Goal: Information Seeking & Learning: Learn about a topic

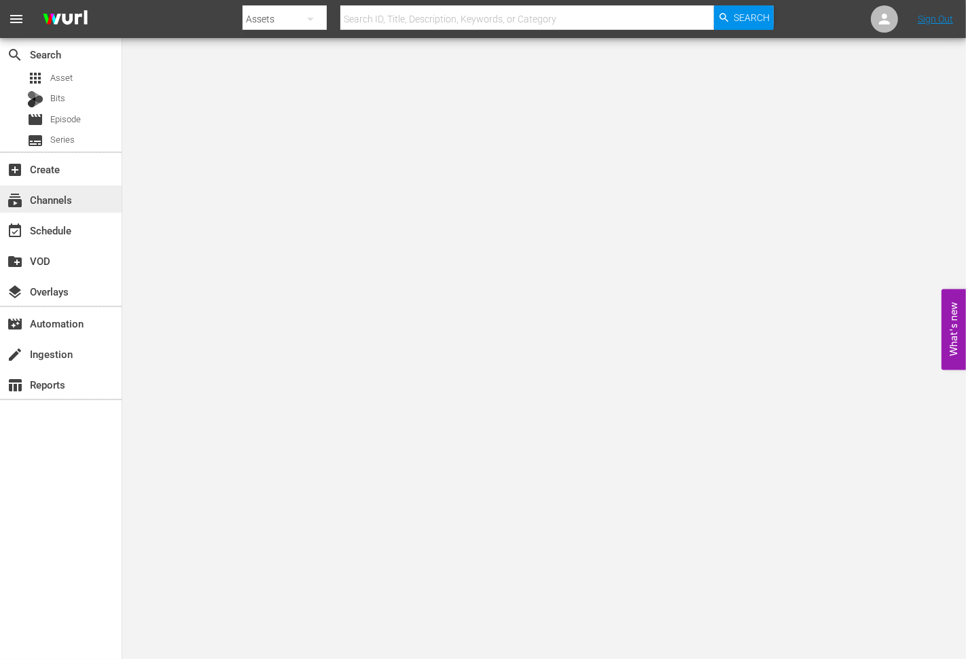
click at [51, 190] on div "subscriptions Channels" at bounding box center [61, 199] width 122 height 27
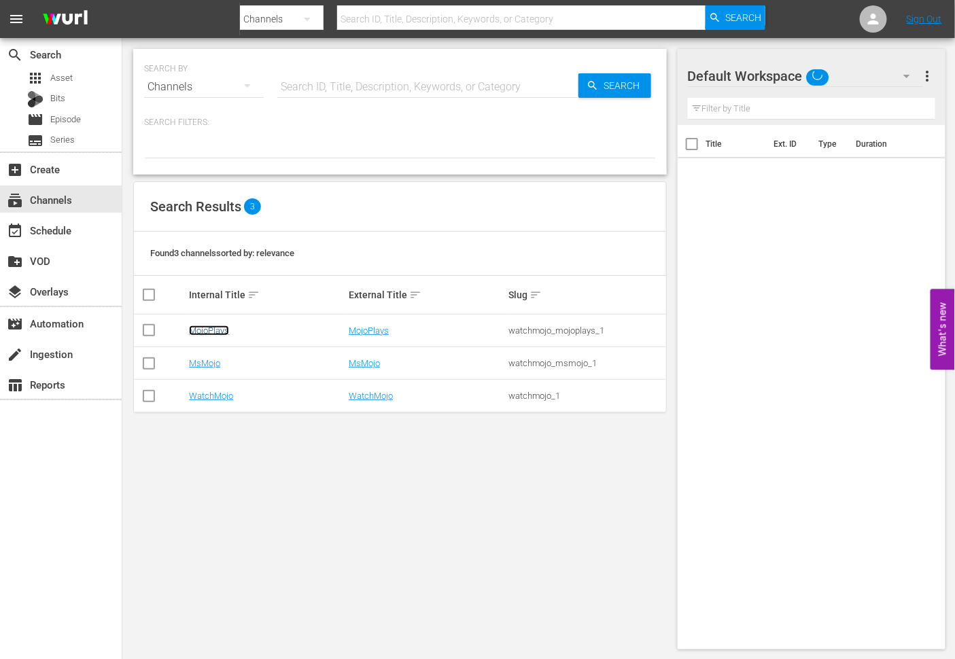
click at [213, 328] on link "MojoPlays" at bounding box center [209, 331] width 40 height 10
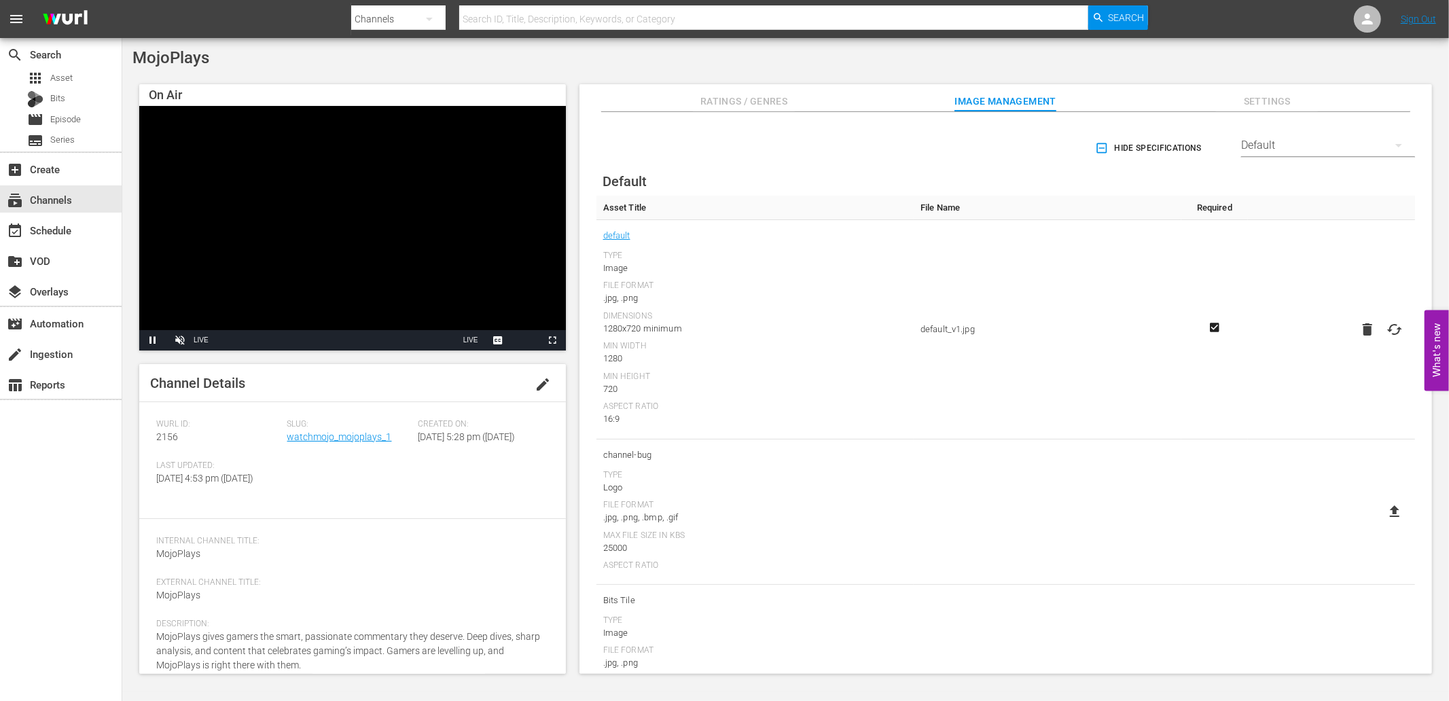
click at [777, 362] on div "1280" at bounding box center [755, 359] width 304 height 14
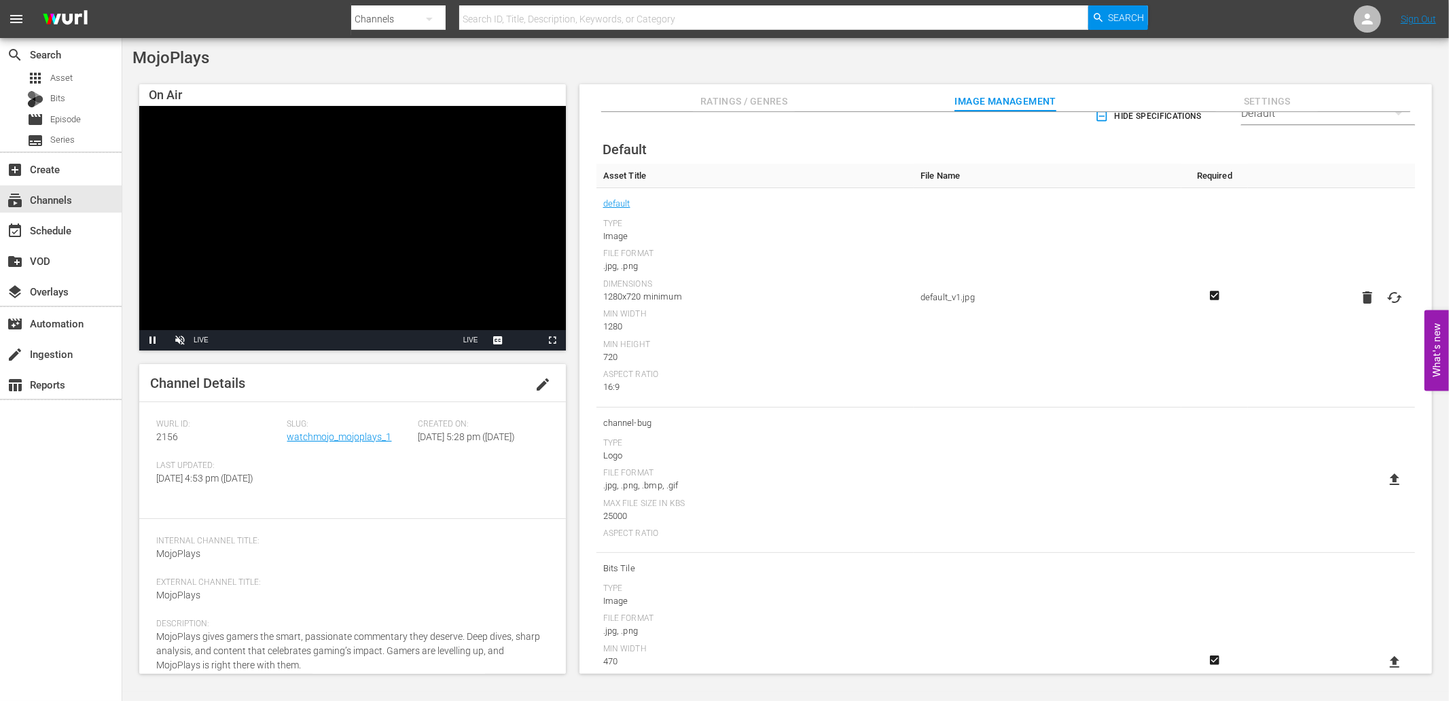
scroll to position [50, 0]
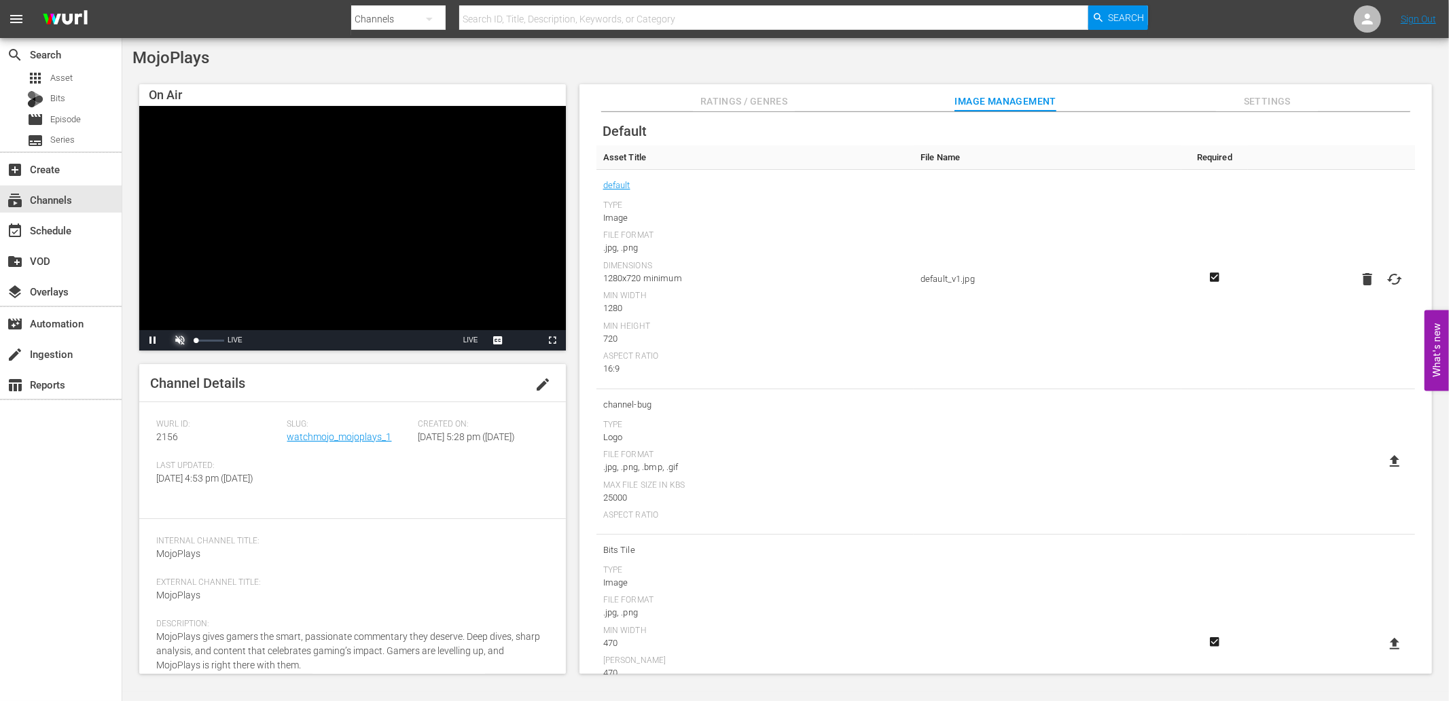
click at [180, 340] on span "Video Player" at bounding box center [180, 340] width 0 height 0
click at [848, 382] on td "default Type Image File Format .jpg, .png Dimensions 1280x720 minimum Min Width…" at bounding box center [755, 279] width 317 height 219
click at [58, 200] on div "subscriptions Channels" at bounding box center [38, 198] width 76 height 12
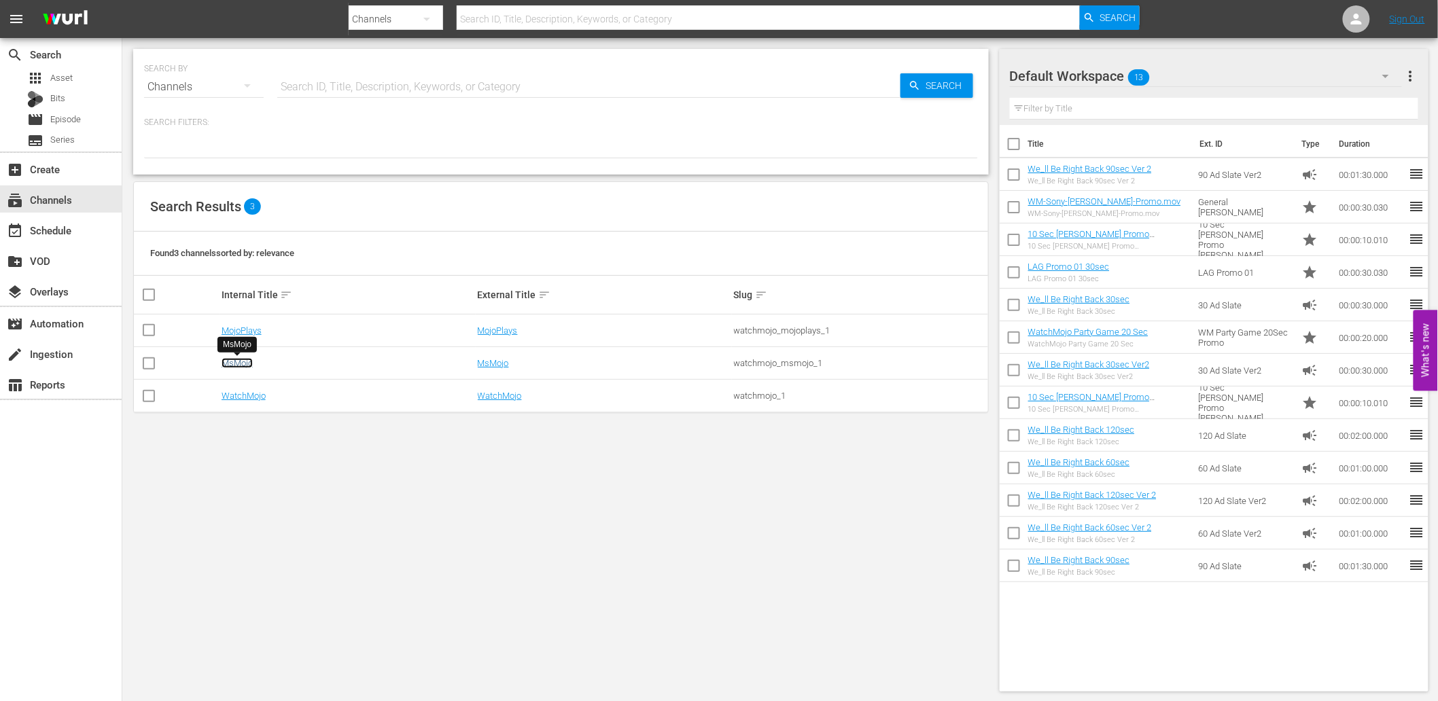
click at [238, 364] on link "MsMojo" at bounding box center [237, 363] width 31 height 10
click at [249, 394] on link "WatchMojo" at bounding box center [244, 396] width 44 height 10
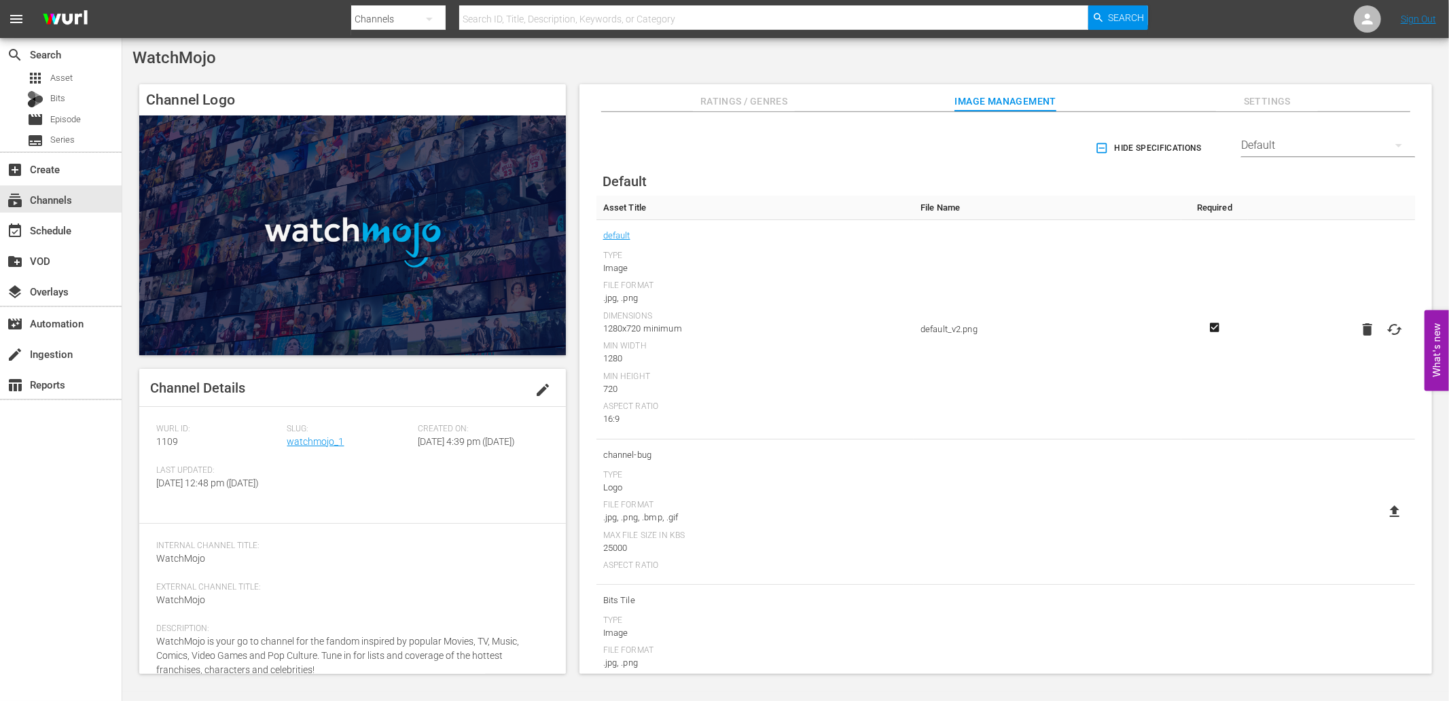
click at [303, 216] on img at bounding box center [352, 236] width 427 height 240
click at [934, 480] on td at bounding box center [1048, 512] width 268 height 145
click at [58, 116] on span "Episode" at bounding box center [65, 120] width 31 height 14
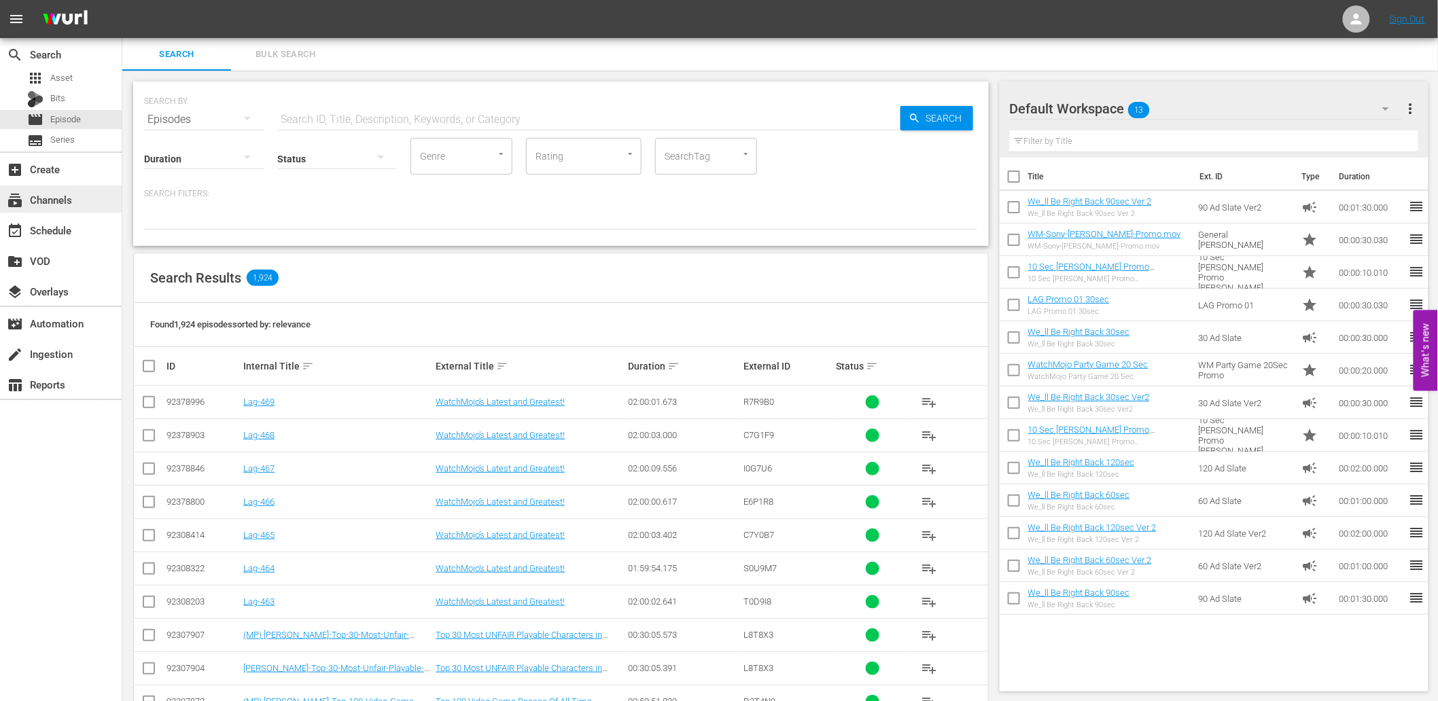
click at [56, 197] on div "subscriptions Channels" at bounding box center [38, 198] width 76 height 12
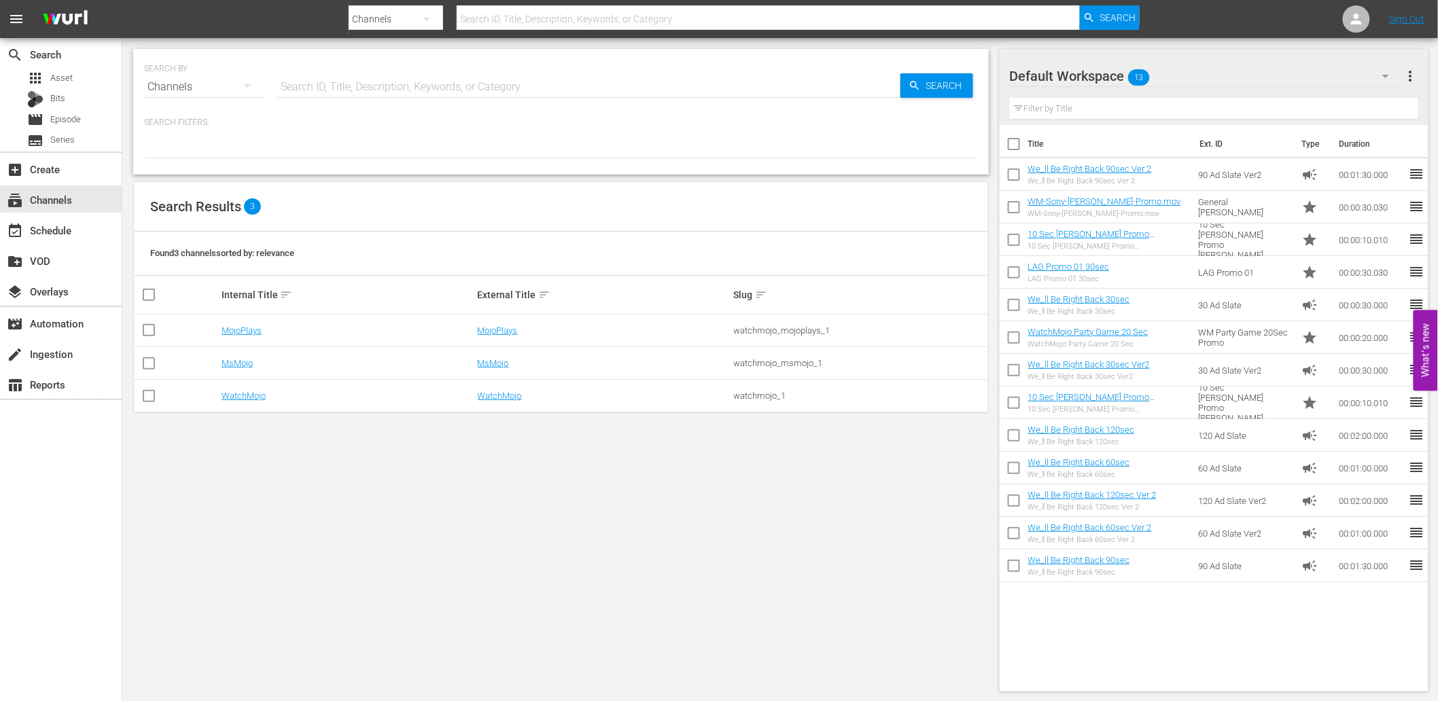
click at [238, 336] on td "MojoPlays" at bounding box center [347, 331] width 256 height 33
click at [238, 333] on link "MojoPlays" at bounding box center [242, 331] width 40 height 10
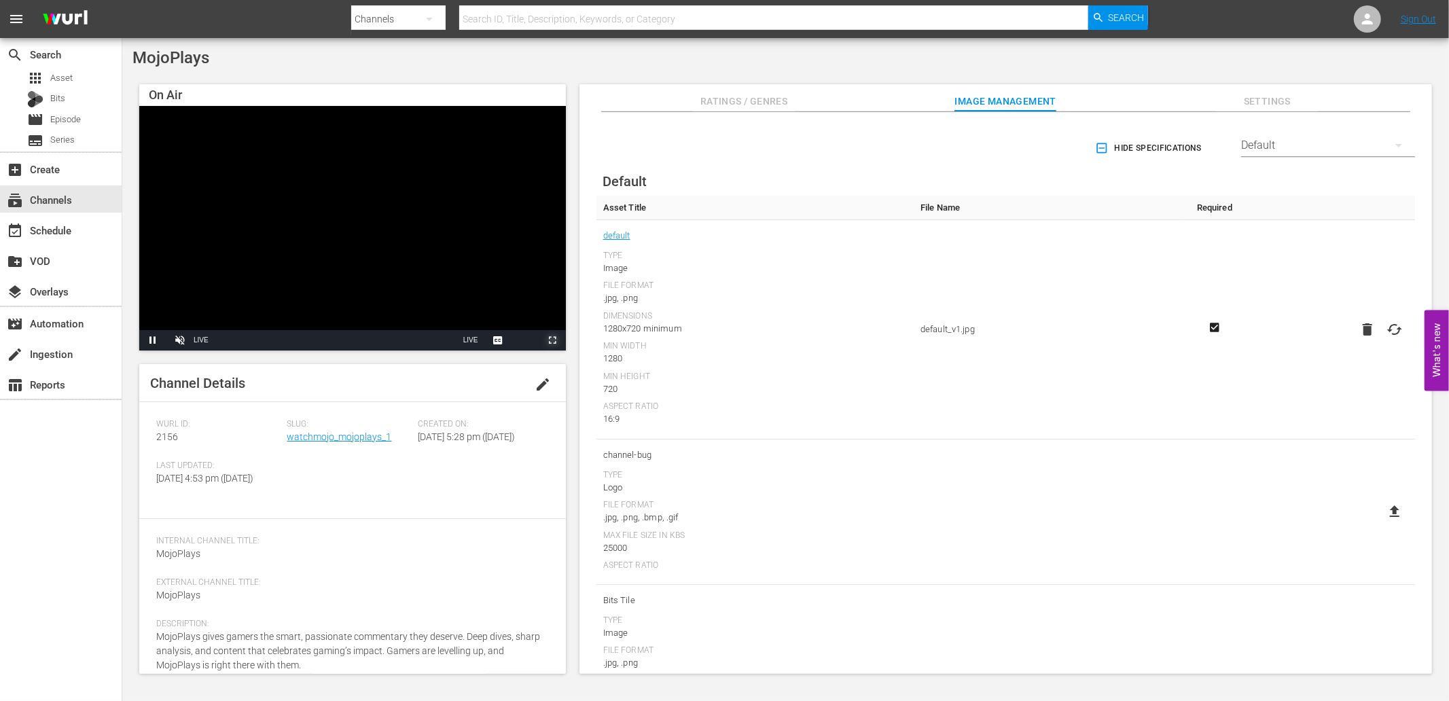
click at [552, 340] on span "Video Player" at bounding box center [552, 340] width 0 height 0
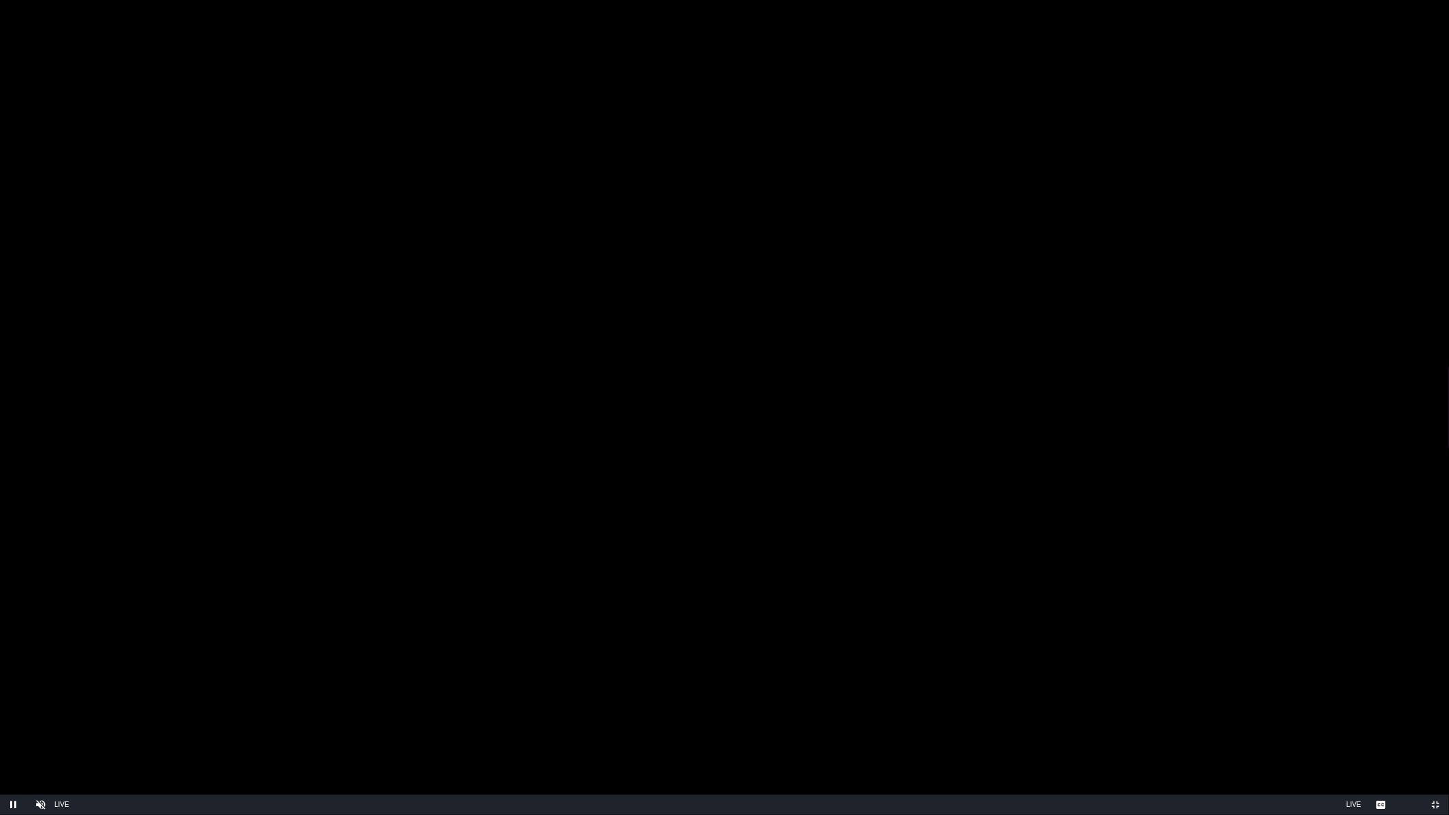
click at [661, 241] on video "Video Player" at bounding box center [724, 407] width 1449 height 815
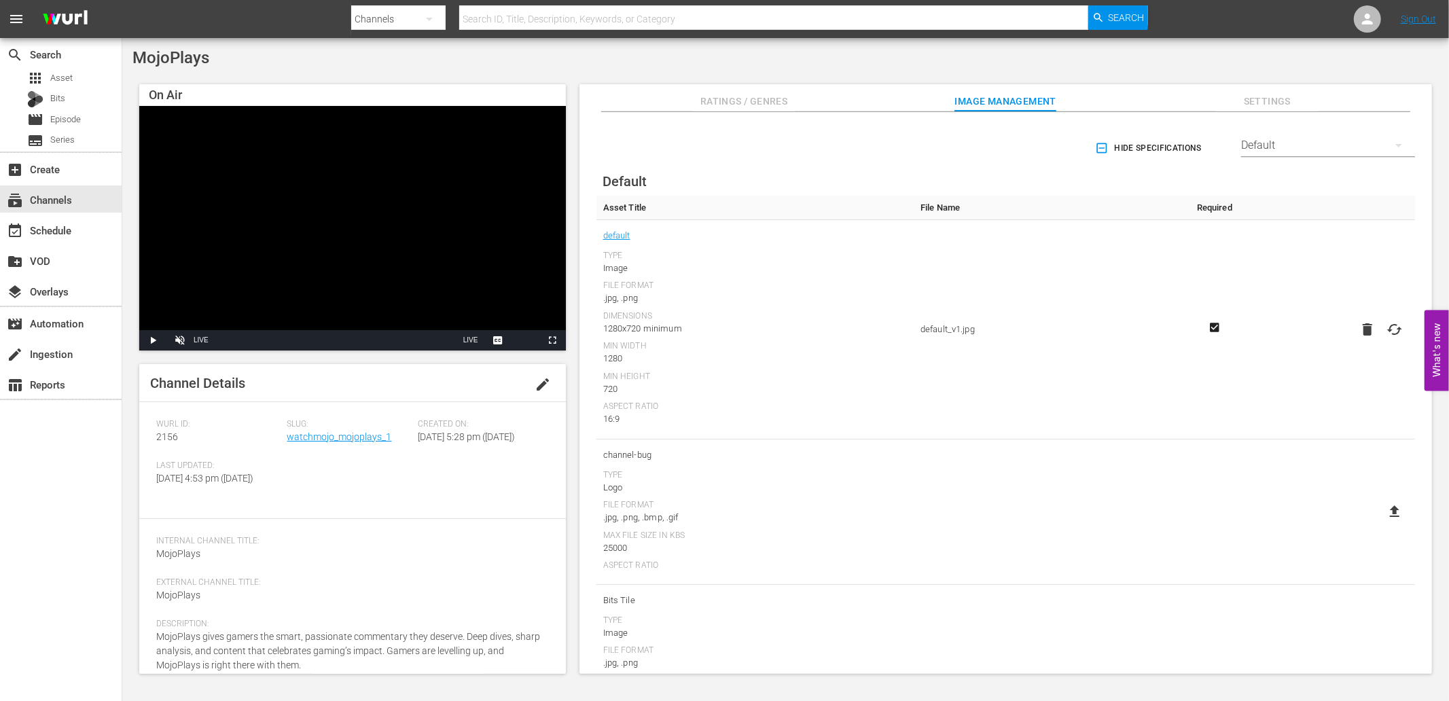
click at [413, 257] on video "Video Player" at bounding box center [352, 228] width 427 height 245
click at [180, 340] on span "Video Player" at bounding box center [180, 340] width 0 height 0
click at [552, 340] on span "Video Player" at bounding box center [552, 340] width 0 height 0
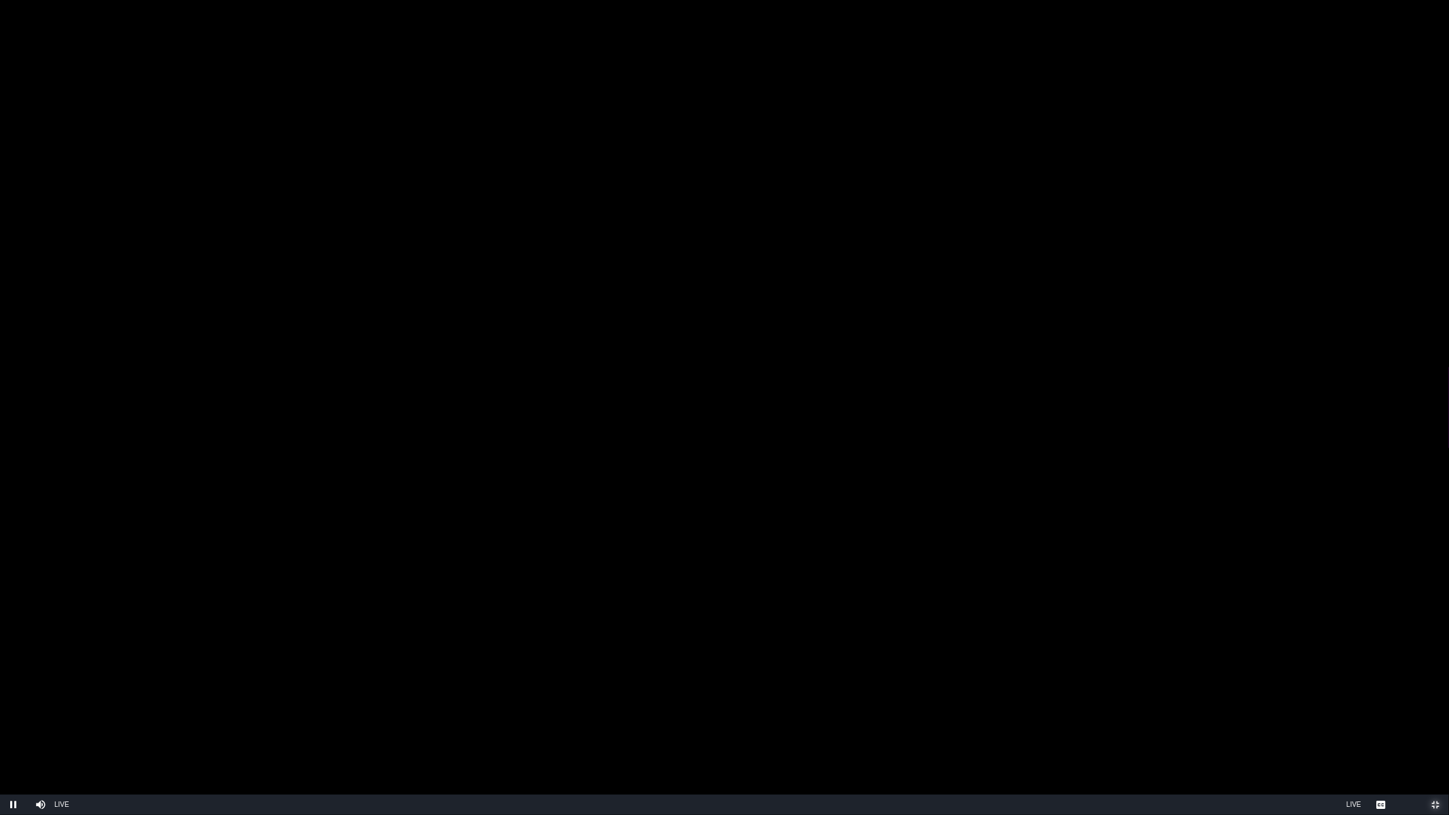
click at [966, 658] on span "Video Player" at bounding box center [1436, 805] width 0 height 0
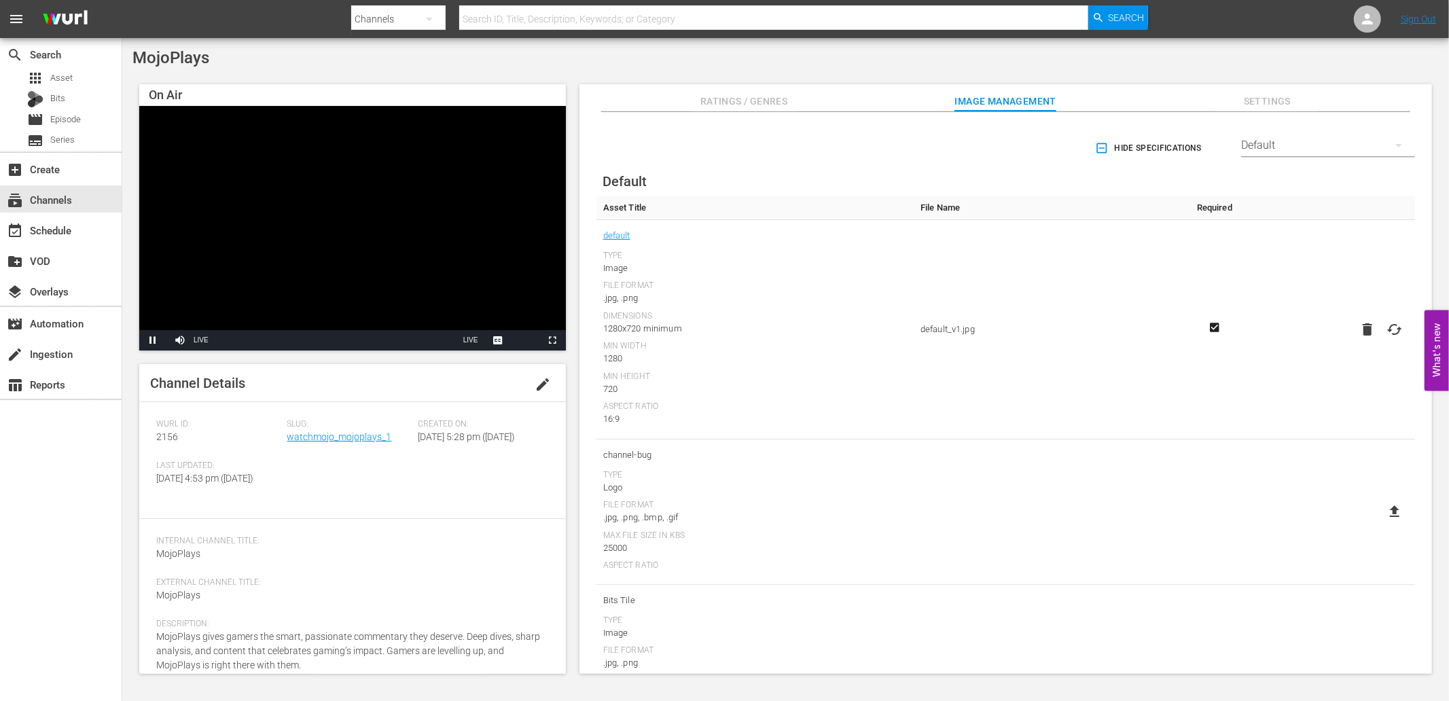
click at [266, 238] on video "Video Player" at bounding box center [352, 228] width 427 height 245
click at [934, 562] on td at bounding box center [1048, 512] width 268 height 145
click at [303, 223] on video "Video Player" at bounding box center [352, 228] width 427 height 245
click at [315, 276] on video "Video Player" at bounding box center [352, 228] width 427 height 245
